Goal: Information Seeking & Learning: Learn about a topic

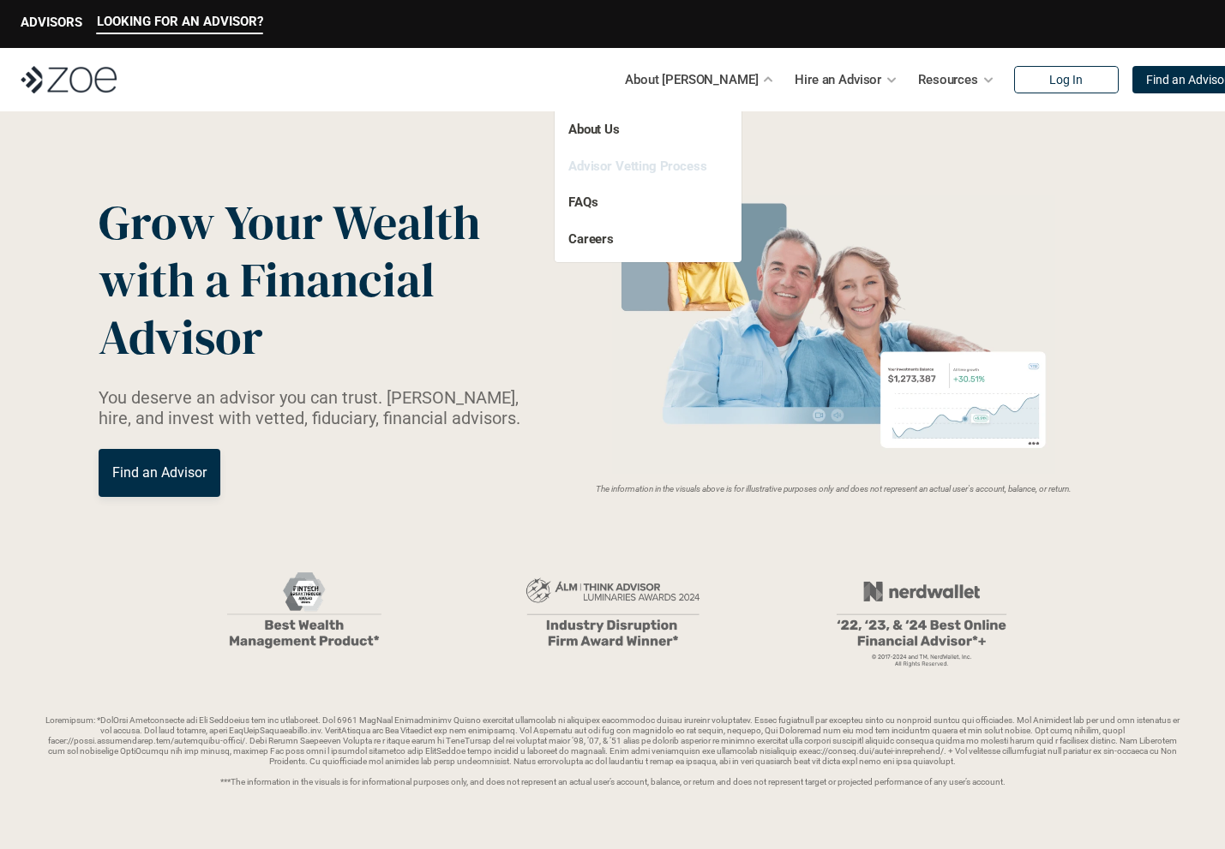
click at [618, 171] on link "Advisor Vetting Process" at bounding box center [637, 166] width 139 height 15
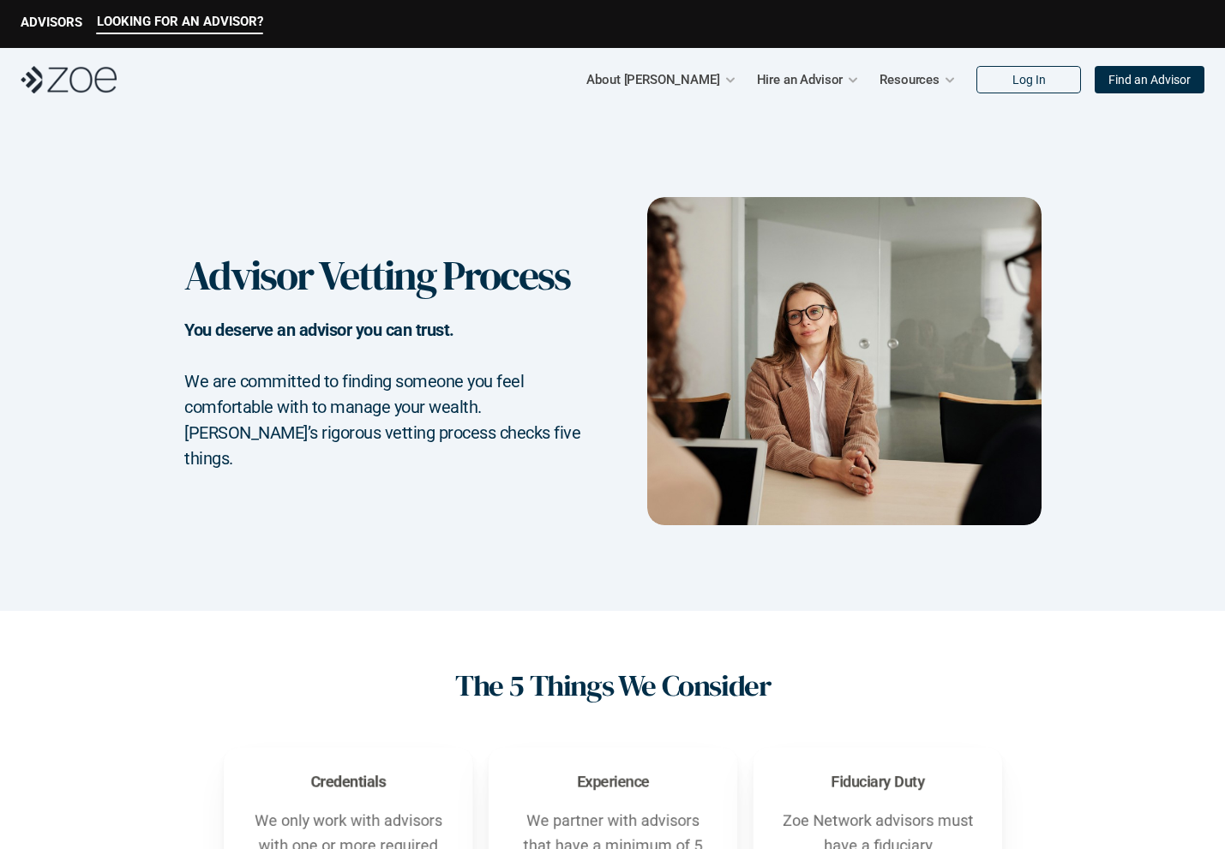
scroll to position [1, 0]
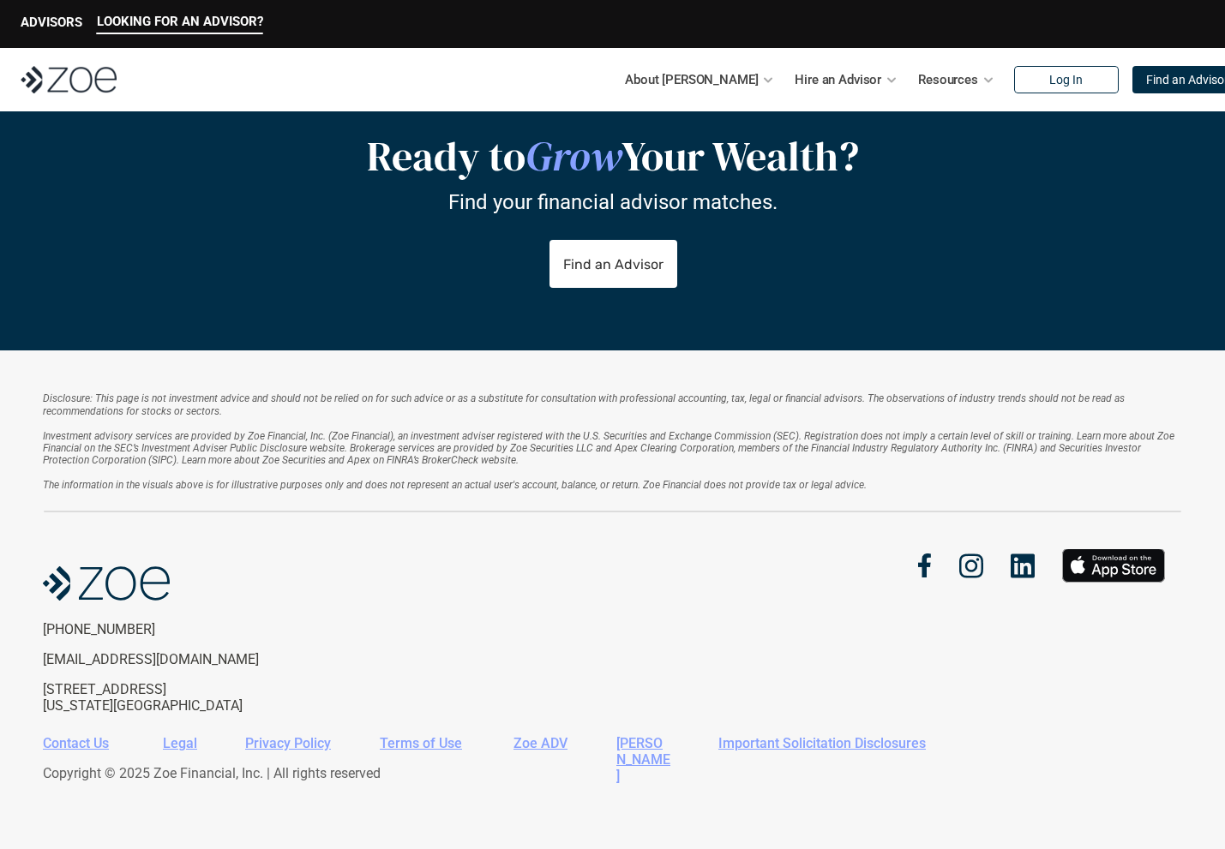
scroll to position [3550, 0]
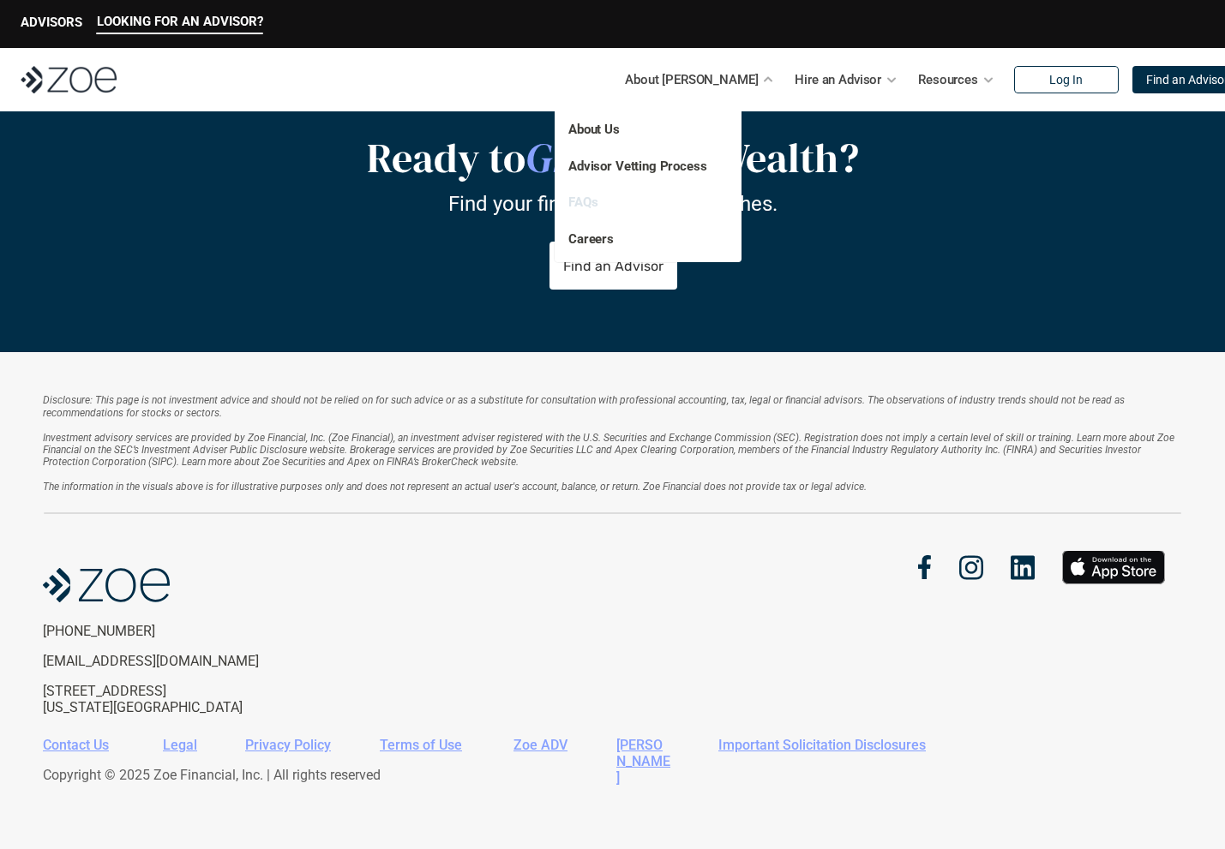
click at [591, 201] on link "FAQs" at bounding box center [582, 202] width 29 height 15
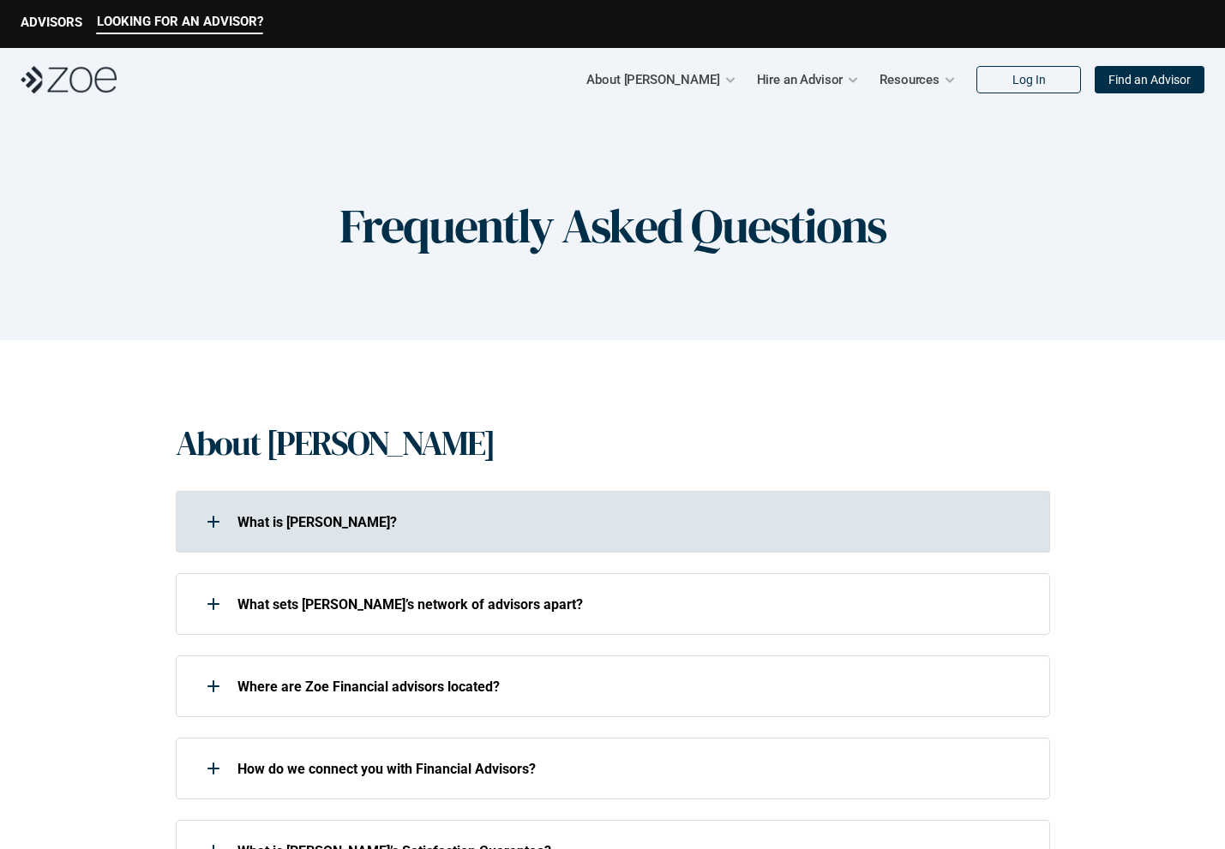
click at [529, 539] on div "What is [PERSON_NAME]?" at bounding box center [613, 522] width 874 height 62
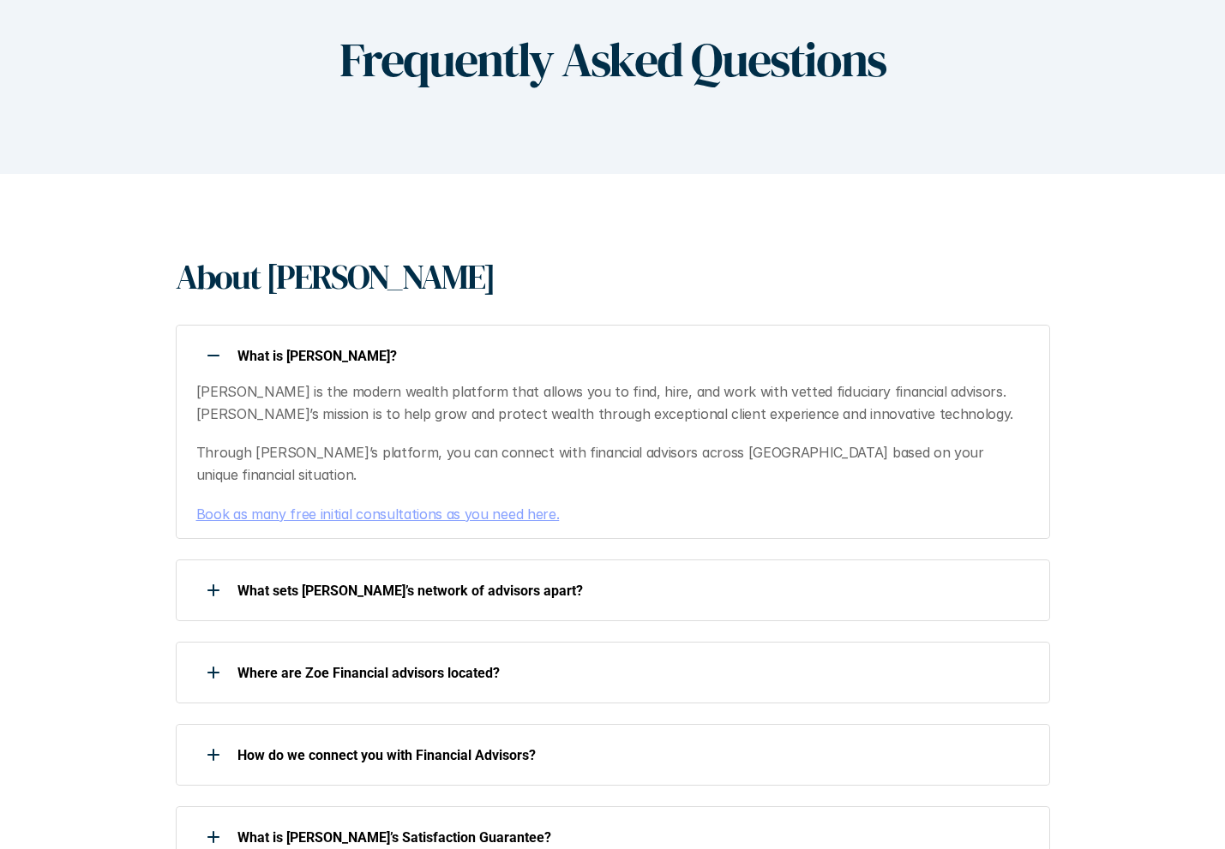
scroll to position [262, 0]
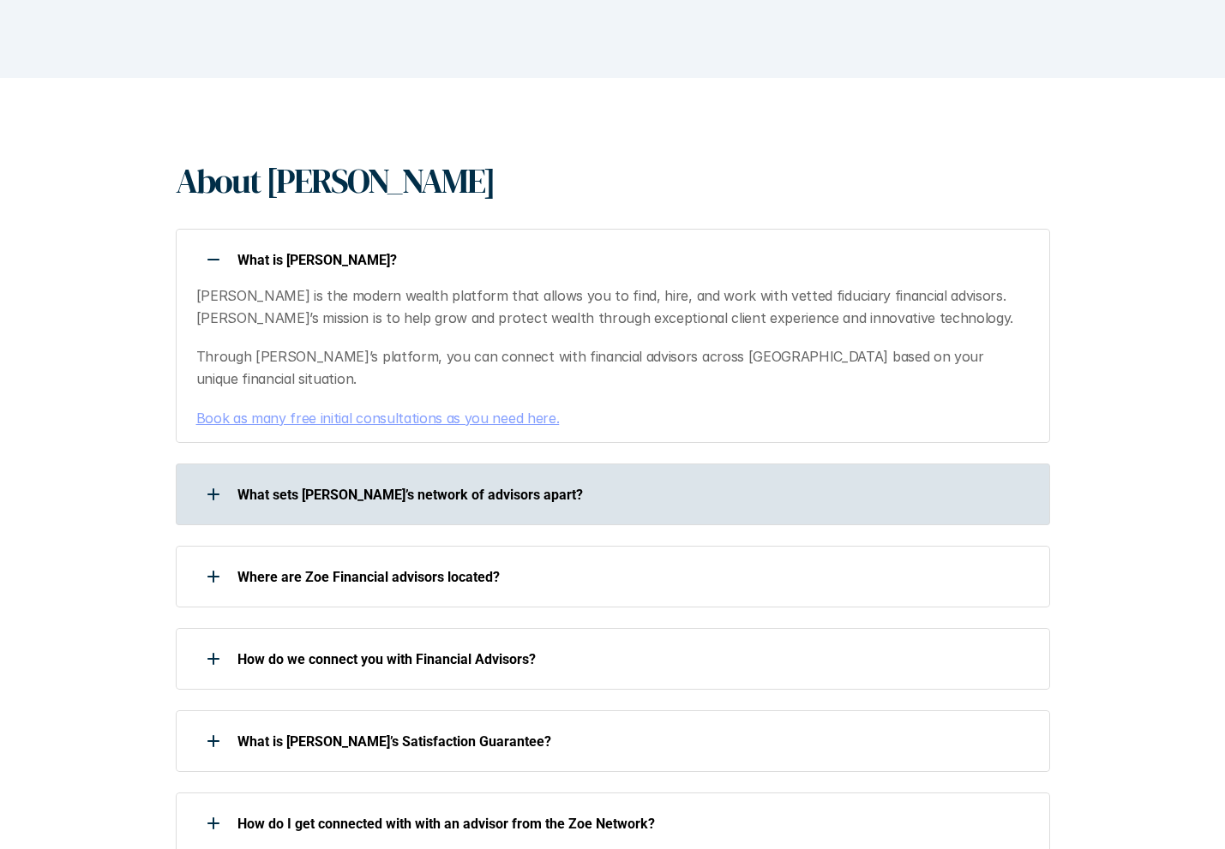
click at [590, 487] on p "What sets [PERSON_NAME]’s network of advisors apart?" at bounding box center [632, 495] width 790 height 16
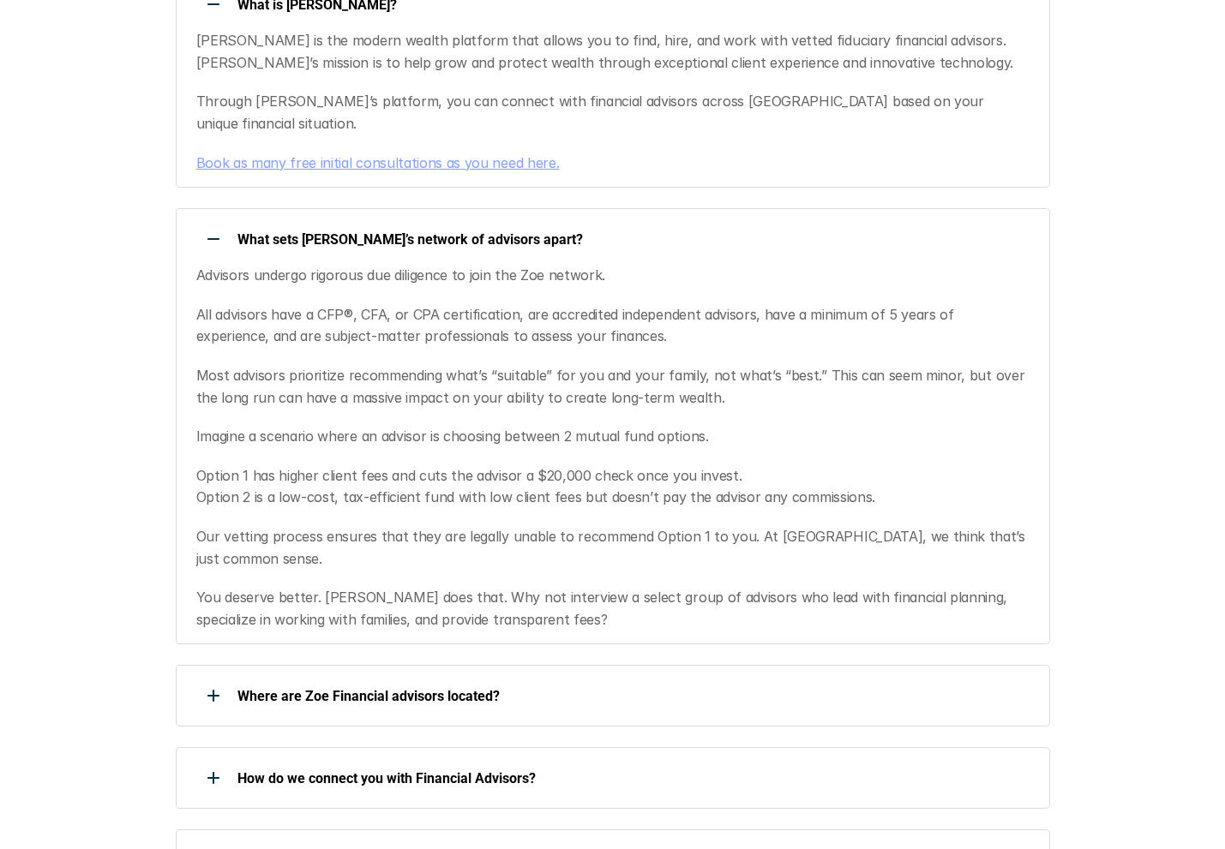
scroll to position [736, 0]
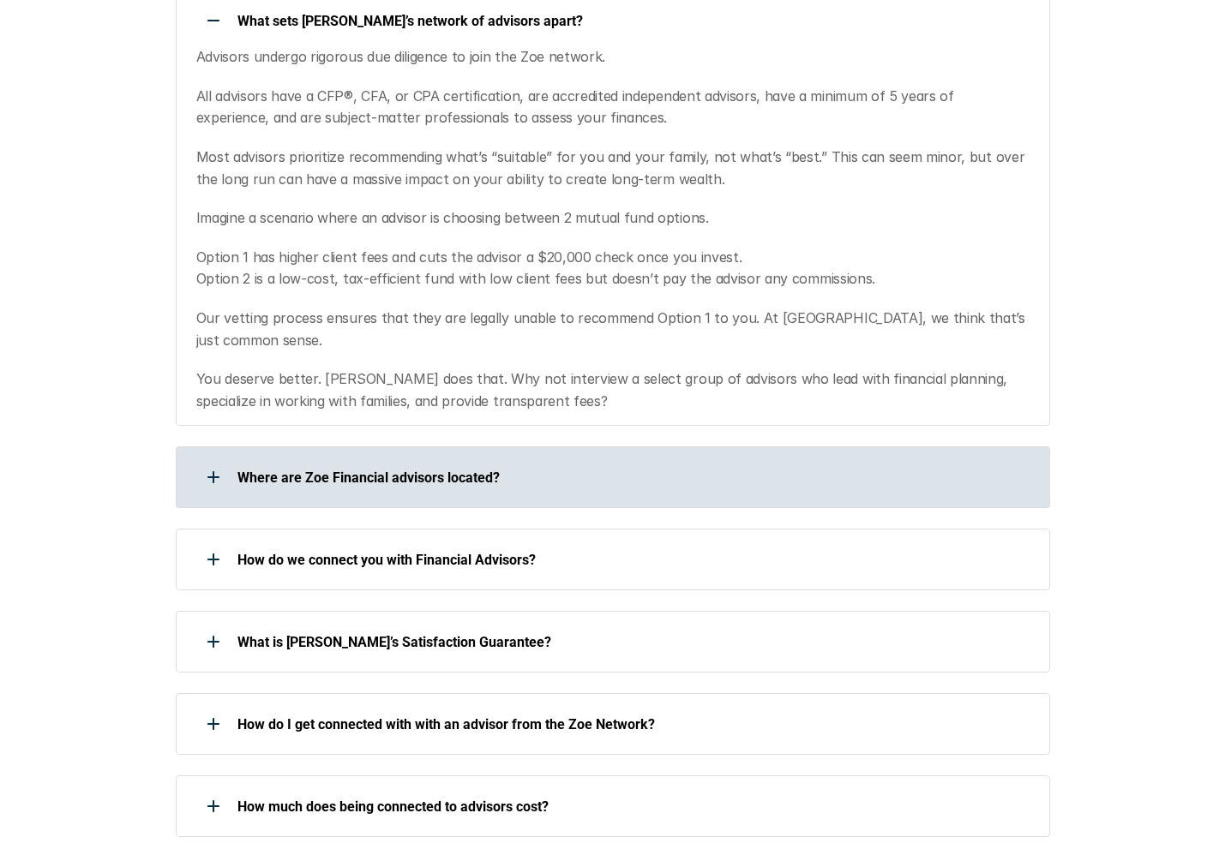
click at [585, 455] on div "Where are Zoe Financial advisors located?" at bounding box center [613, 478] width 874 height 62
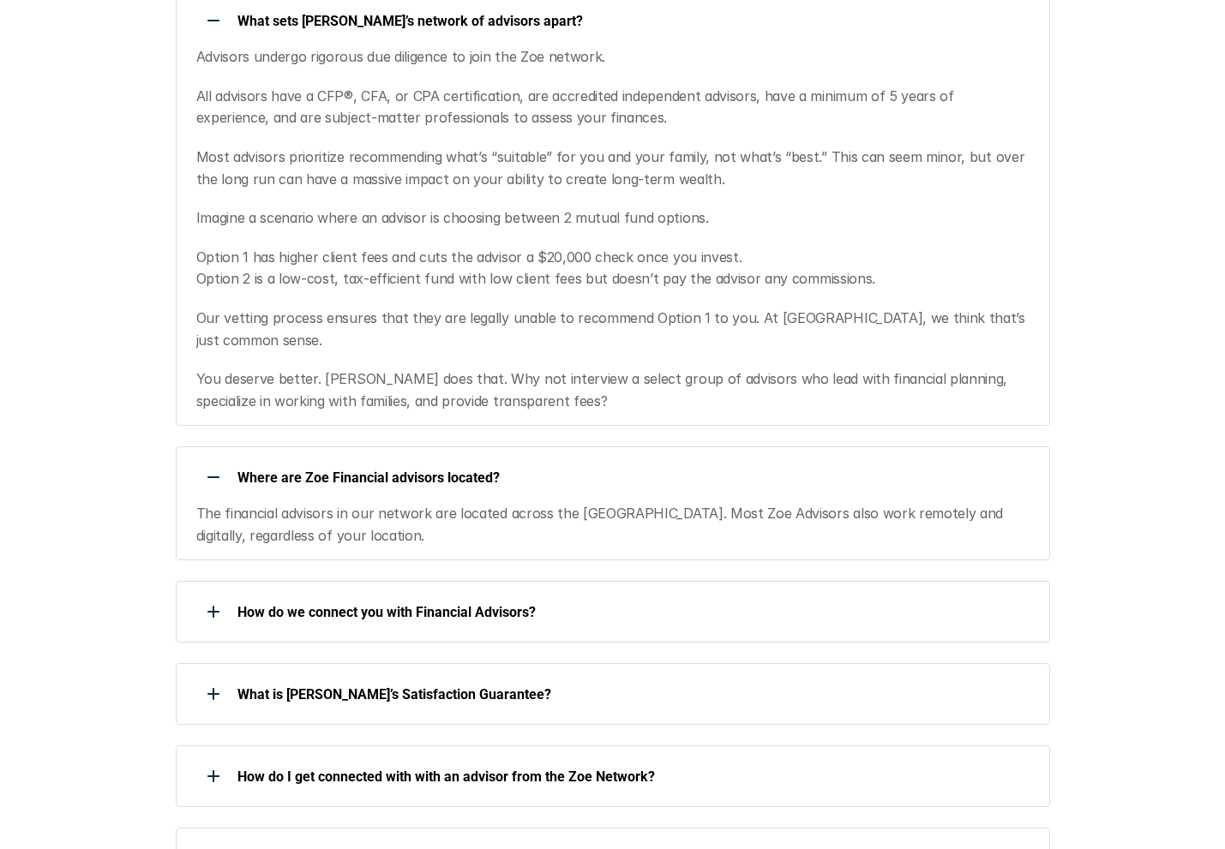
scroll to position [855, 0]
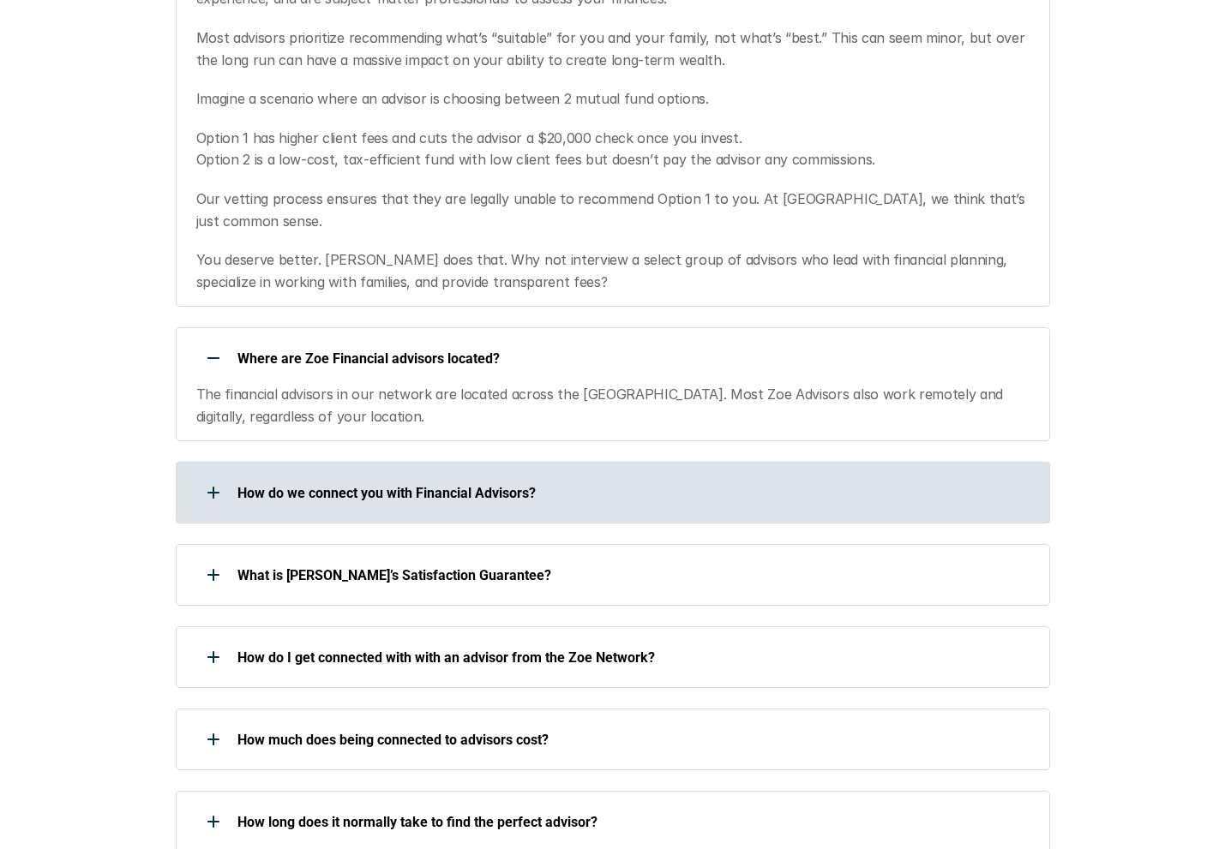
click at [591, 485] on p "How do we connect you with Financial Advisors?" at bounding box center [632, 493] width 790 height 16
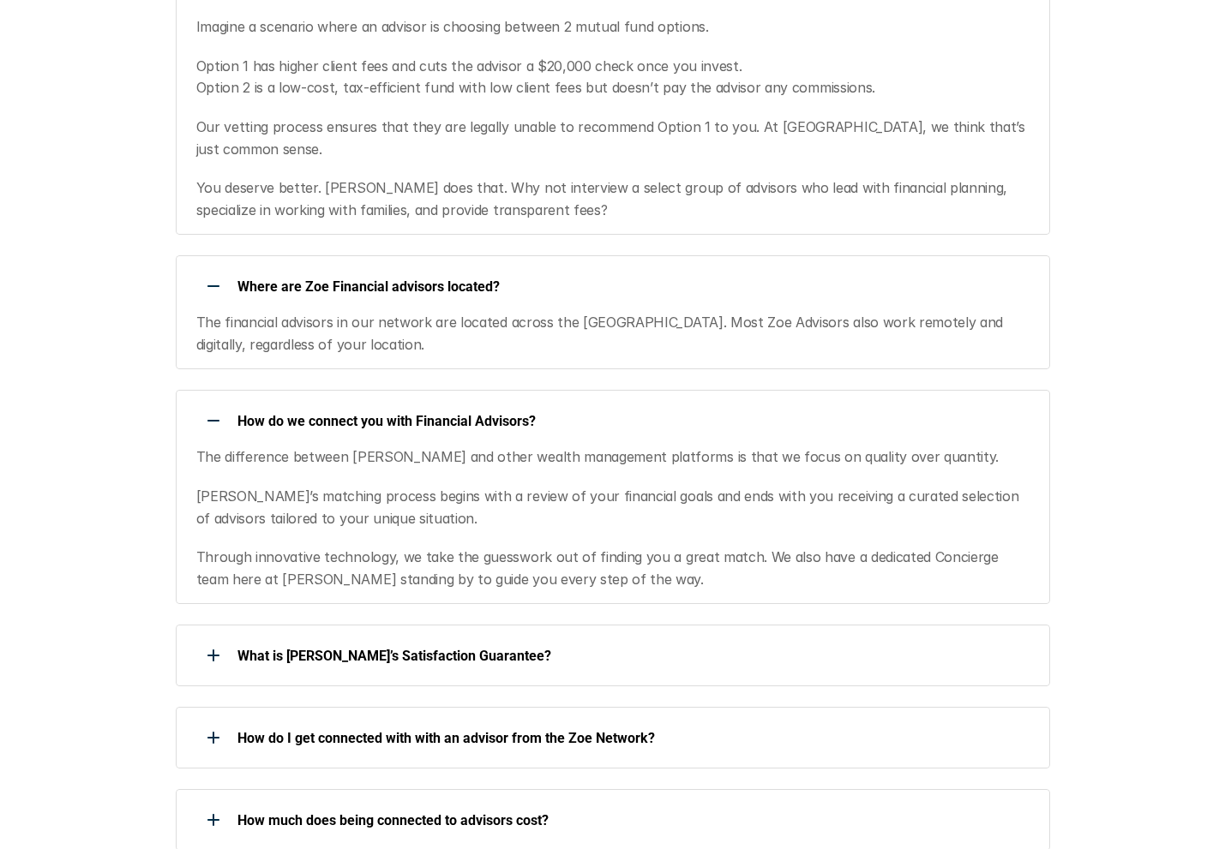
scroll to position [988, 0]
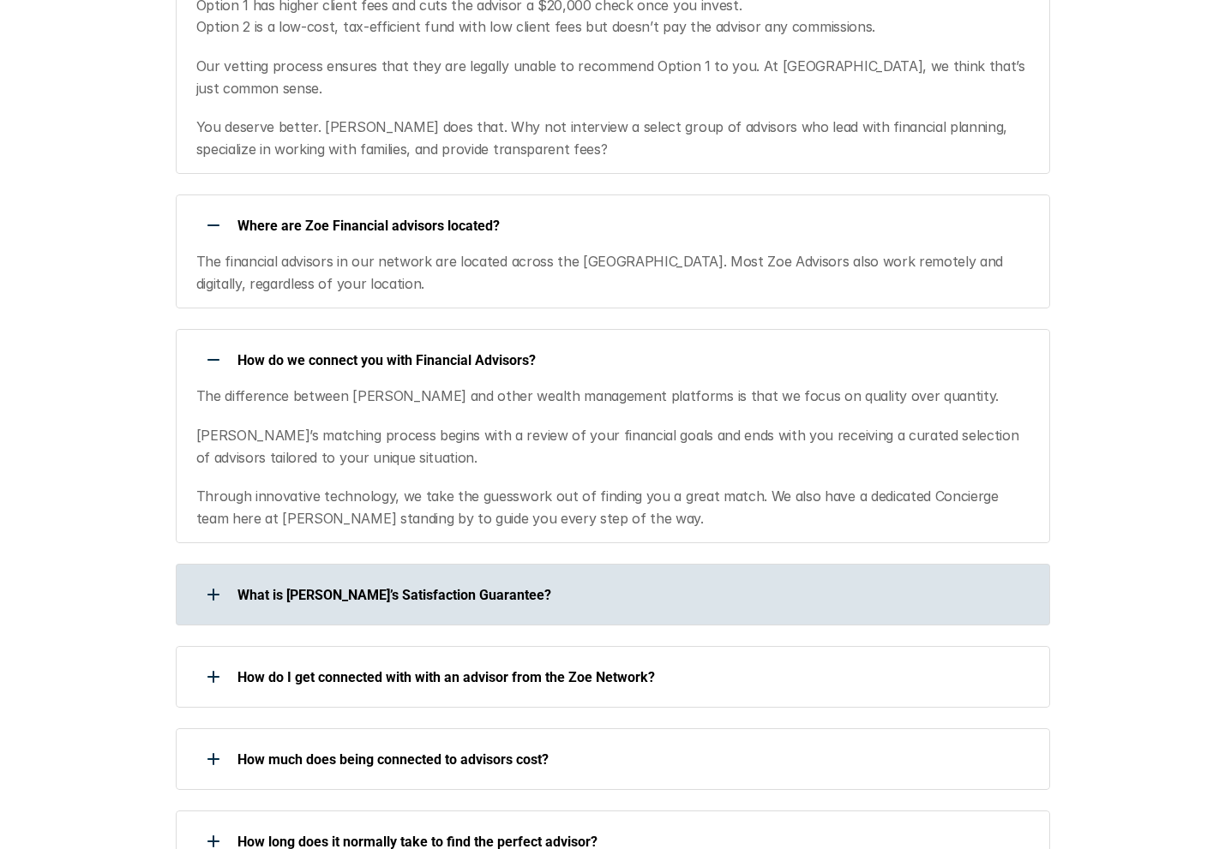
click at [543, 587] on p "What is [PERSON_NAME]’s Satisfaction Guarantee?" at bounding box center [632, 595] width 790 height 16
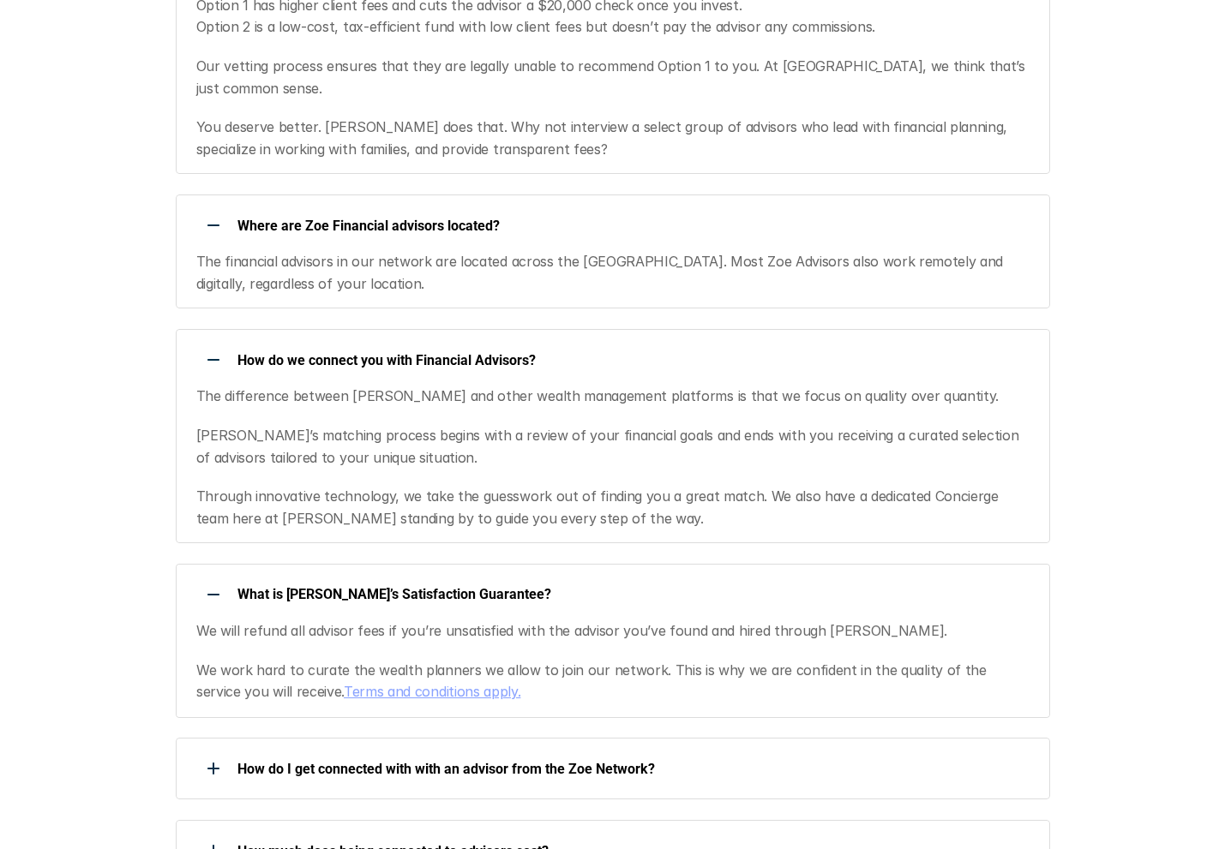
scroll to position [1266, 0]
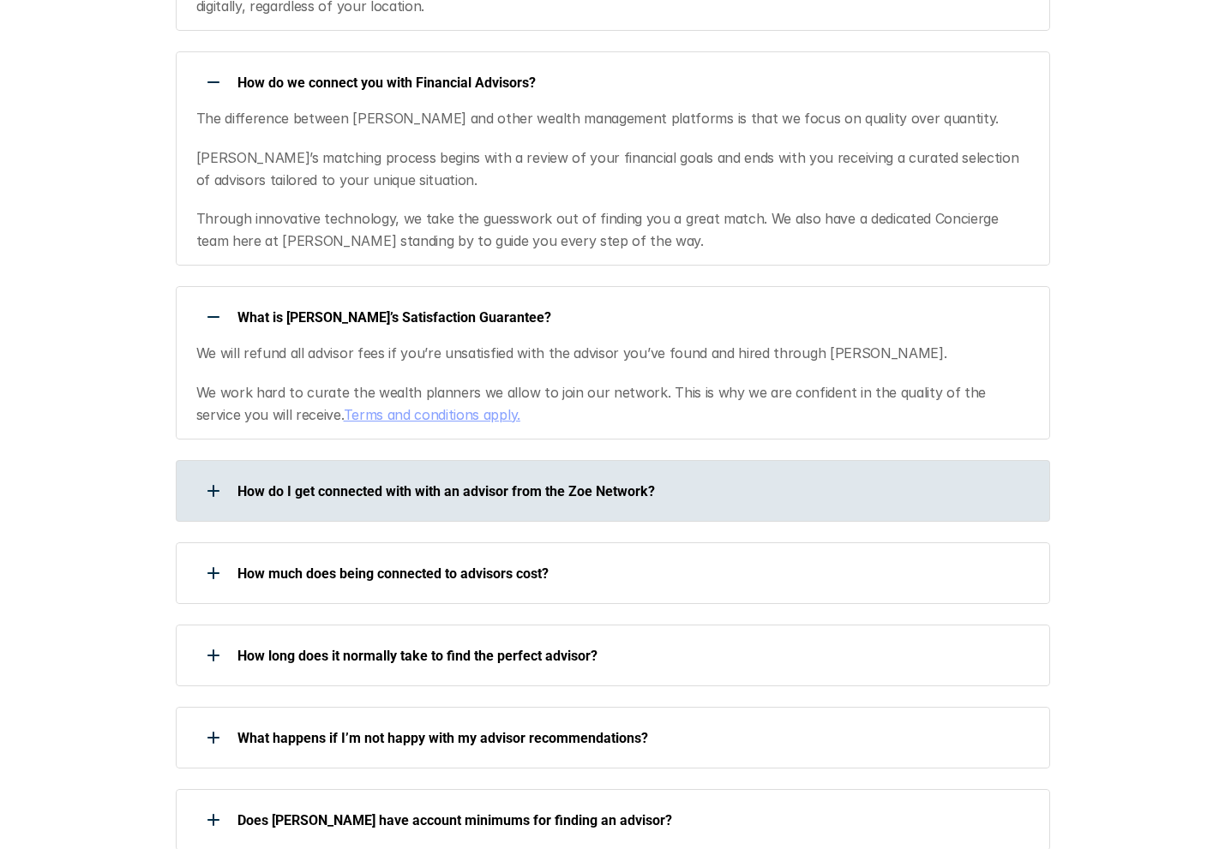
click at [616, 474] on div "How do I get connected with with an advisor from the Zoe Network?" at bounding box center [602, 491] width 852 height 34
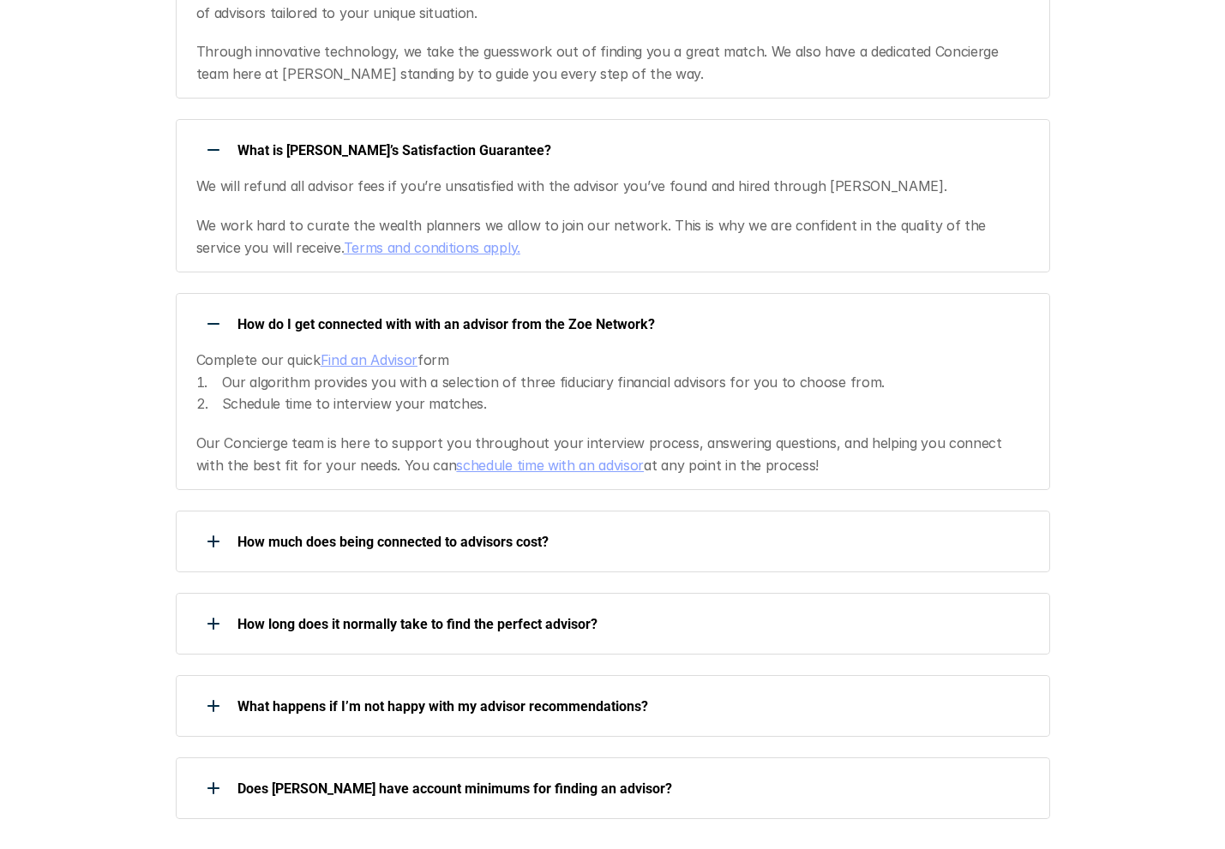
scroll to position [1608, 0]
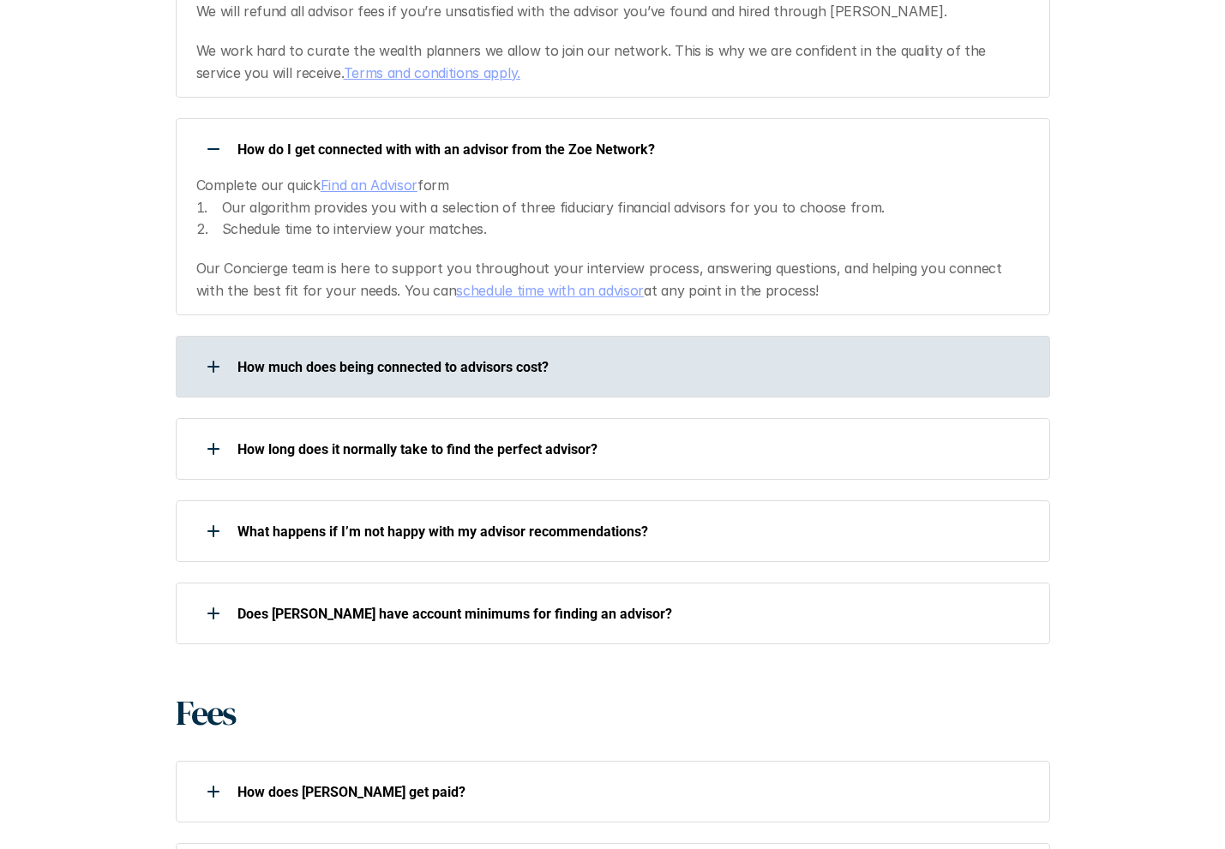
click at [659, 350] on div "How much does being connected to advisors cost?" at bounding box center [602, 367] width 852 height 34
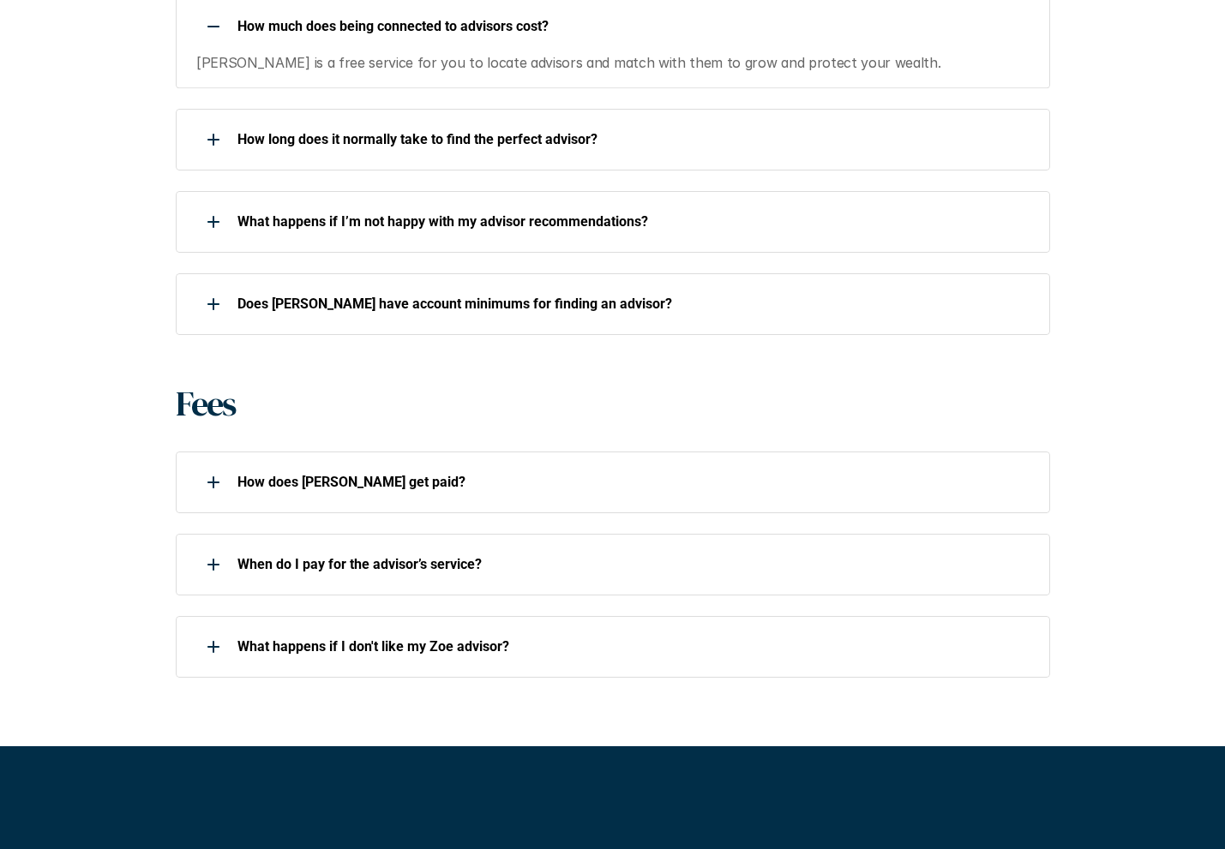
scroll to position [2115, 0]
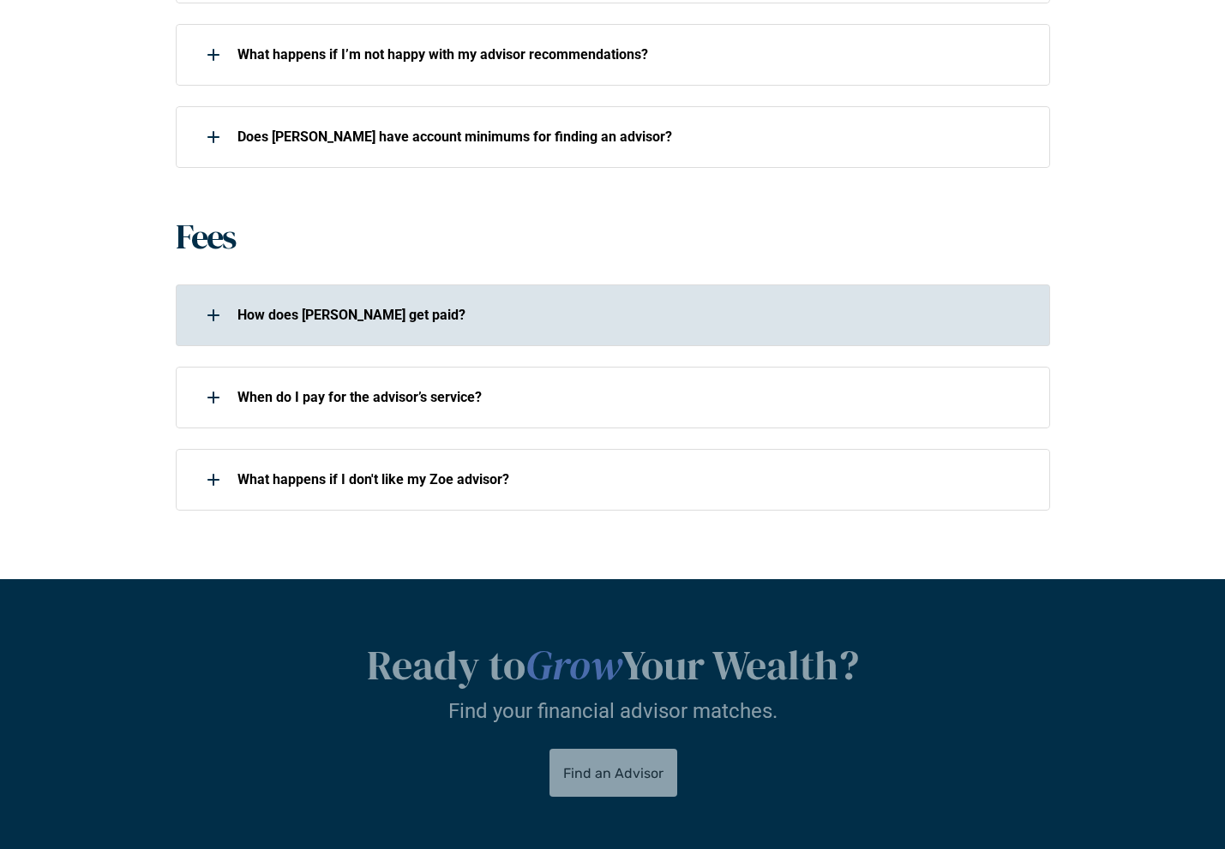
click at [609, 298] on div "How does [PERSON_NAME] get paid?" at bounding box center [602, 315] width 852 height 34
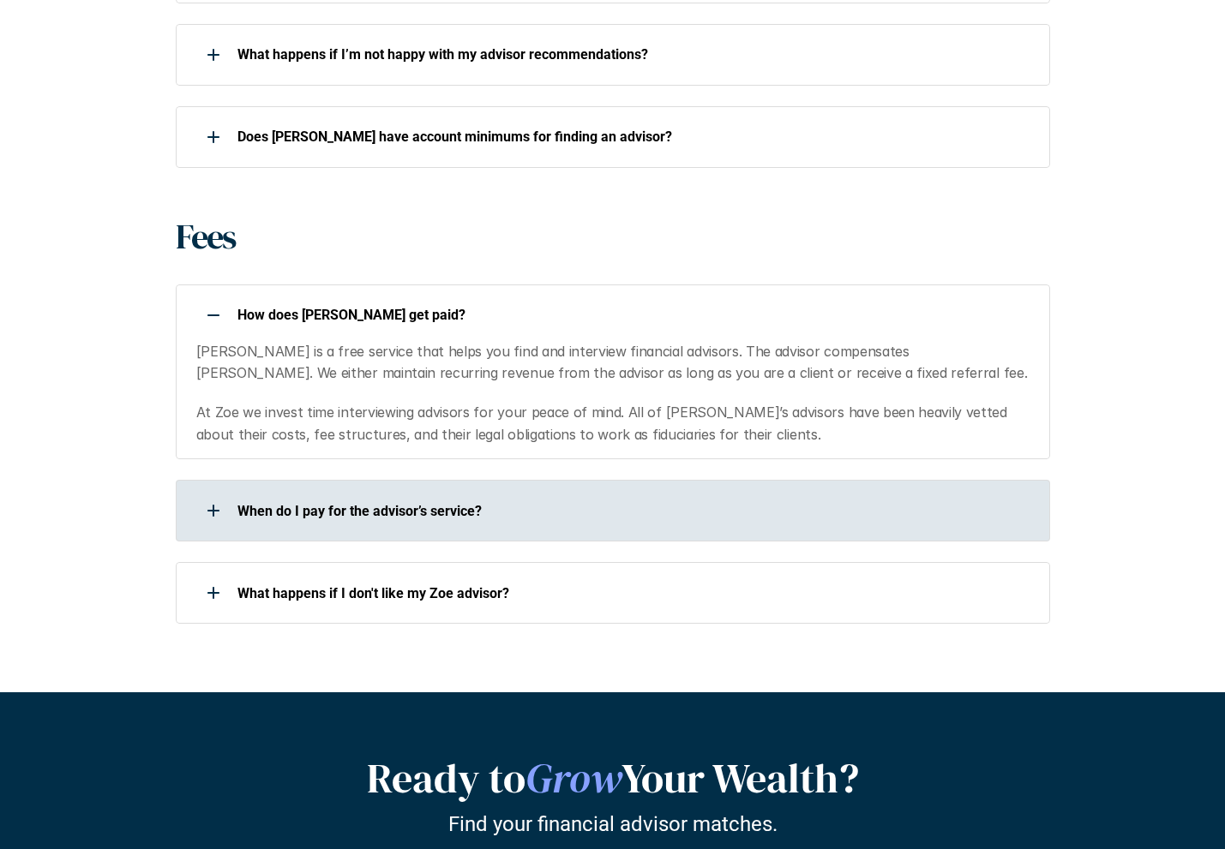
click at [553, 503] on p "When do I pay for the advisor’s service?" at bounding box center [632, 511] width 790 height 16
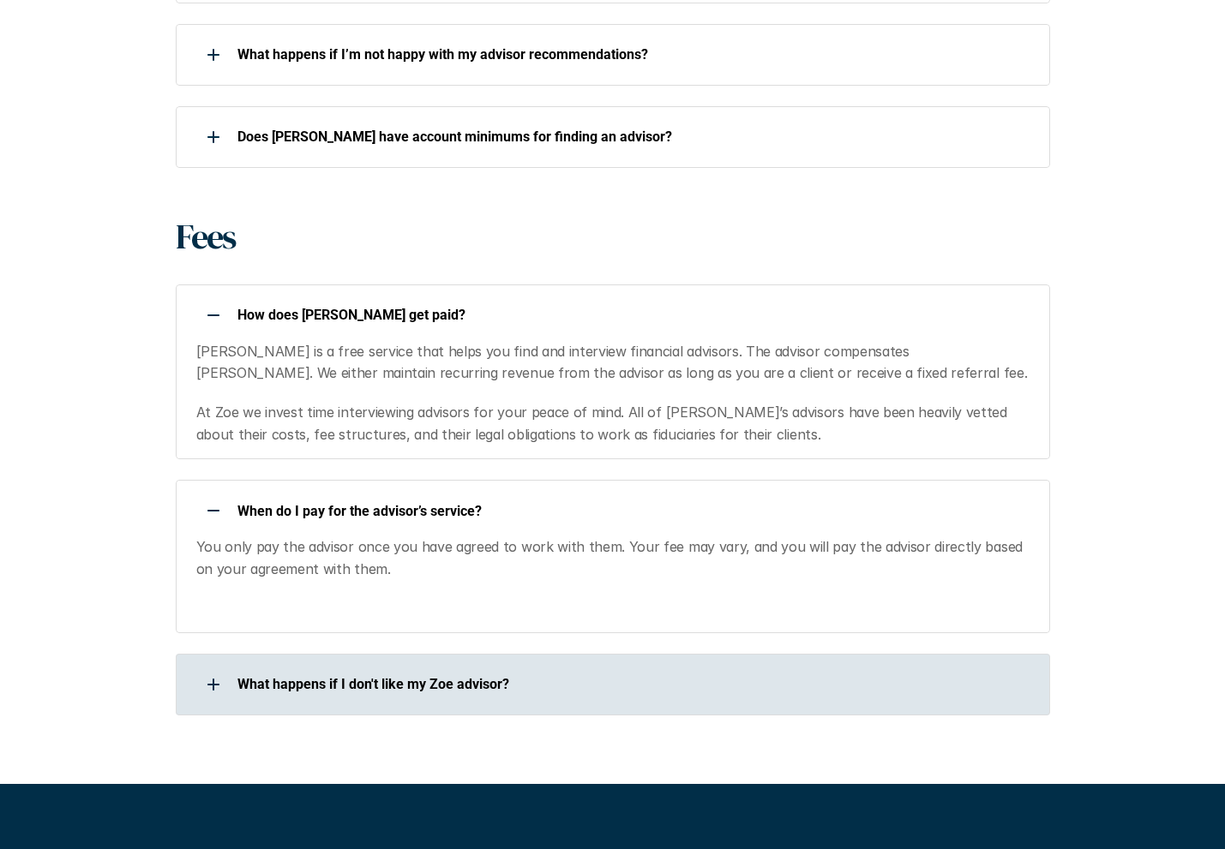
click at [505, 668] on div "What happens if I don't like my Zoe advisor?" at bounding box center [602, 685] width 852 height 34
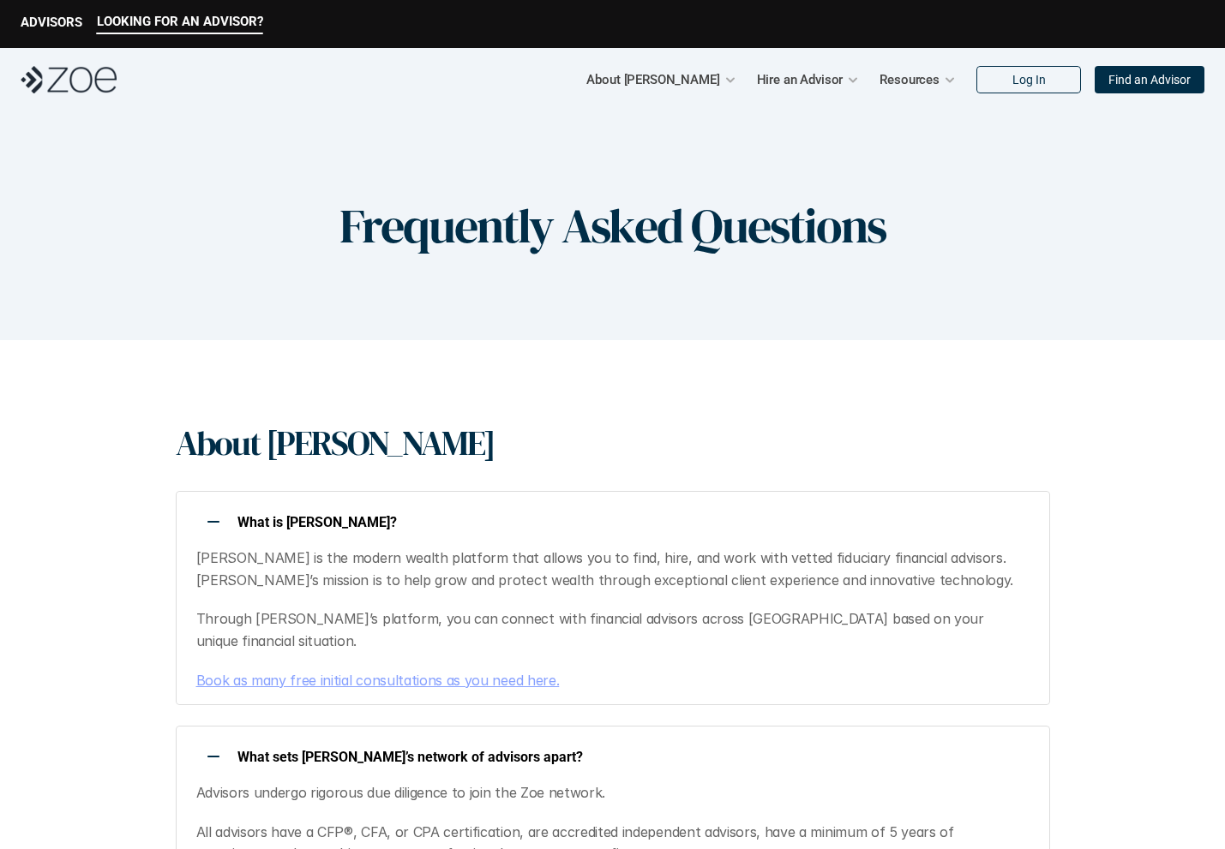
scroll to position [0, 0]
click at [651, 82] on div "About [PERSON_NAME] Hire an Advisor Resources Log In Find an Advisor" at bounding box center [612, 79] width 1225 height 63
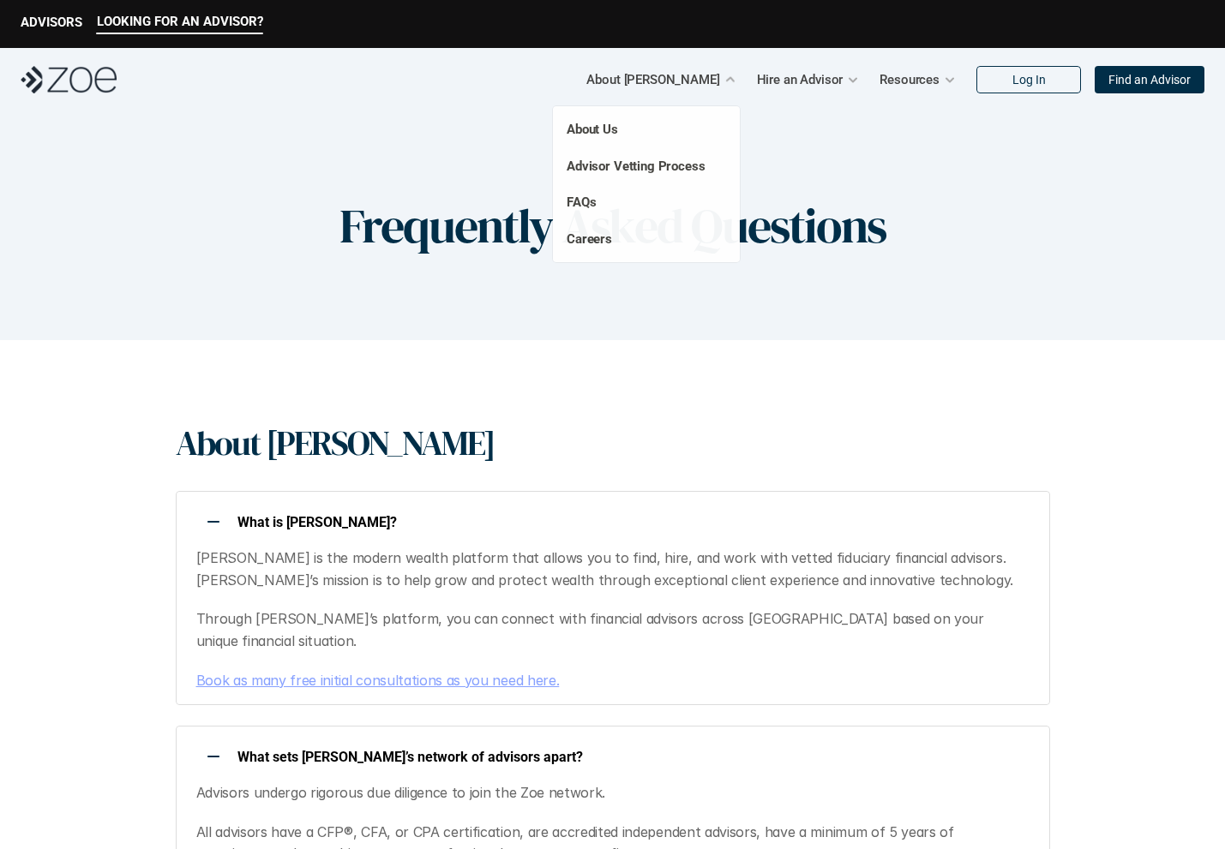
click at [689, 75] on p "About [PERSON_NAME]" at bounding box center [652, 80] width 133 height 26
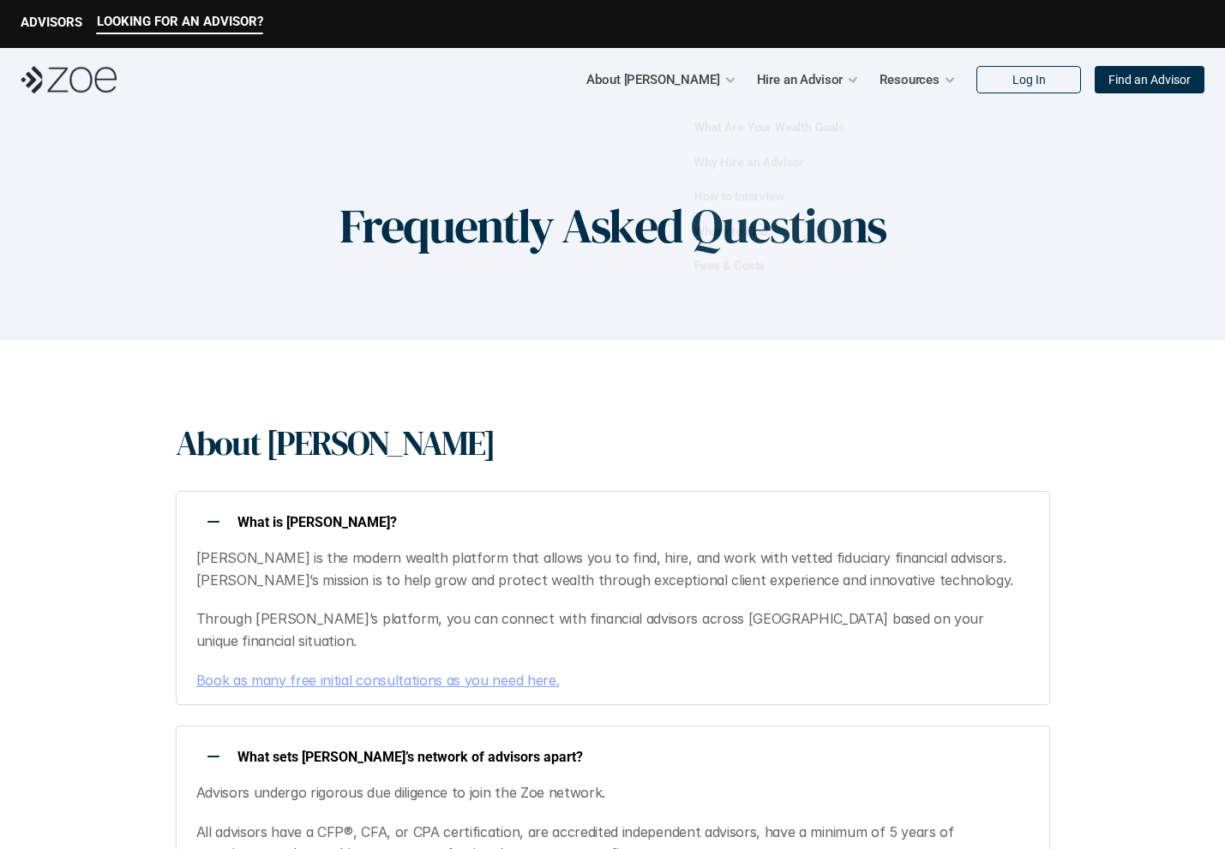
click at [435, 208] on h1 "Frequently Asked Questions" at bounding box center [612, 225] width 546 height 57
